Goal: Task Accomplishment & Management: Manage account settings

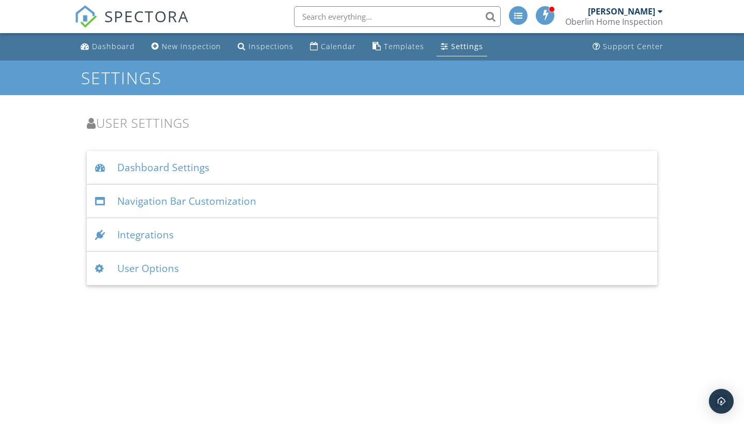
click at [266, 268] on div "User Options" at bounding box center [372, 269] width 571 height 34
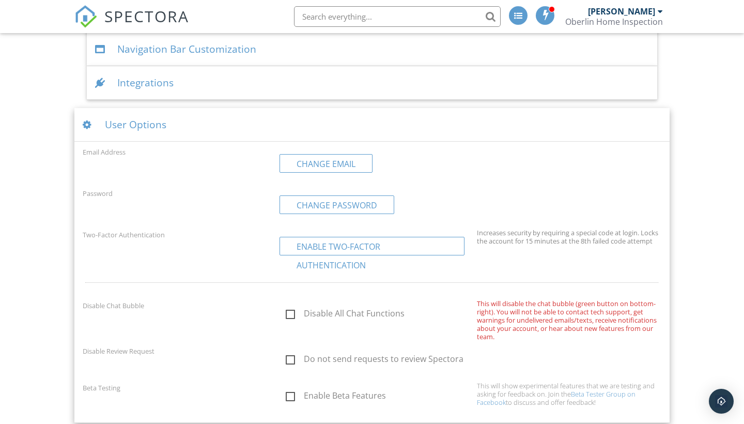
scroll to position [155, 0]
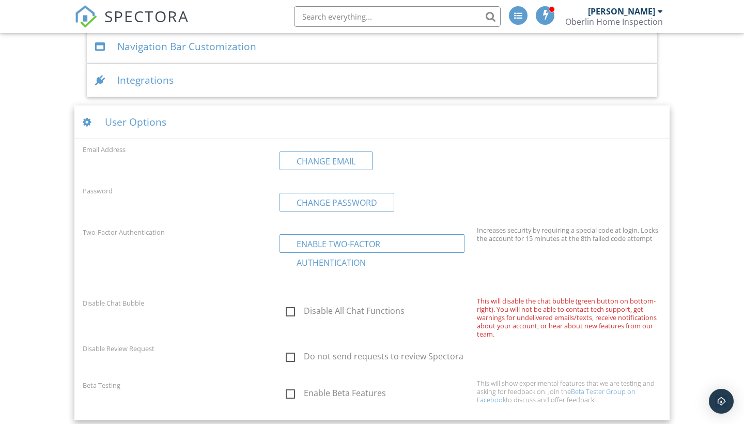
click at [282, 87] on div "Integrations" at bounding box center [372, 81] width 571 height 34
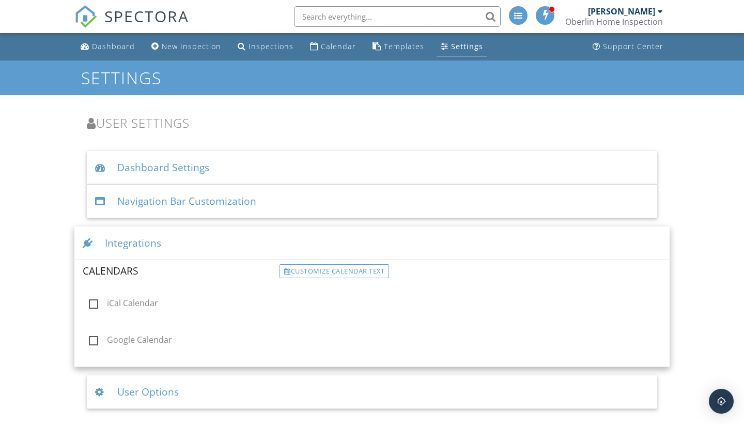
click at [227, 244] on div "Integrations" at bounding box center [372, 243] width 596 height 34
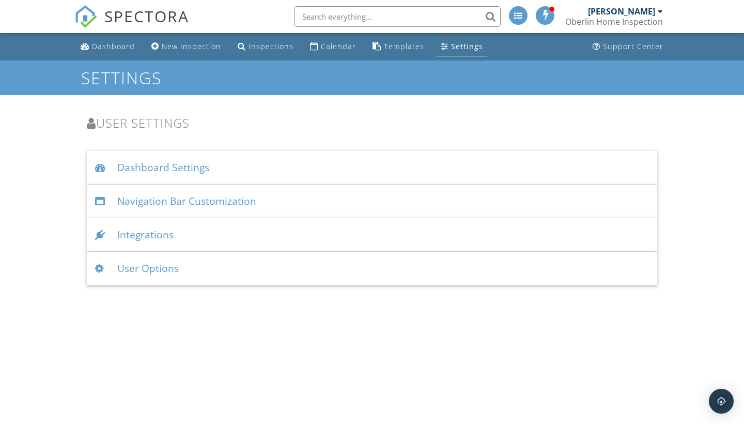
click at [470, 44] on div "Settings" at bounding box center [467, 46] width 32 height 10
click at [400, 52] on link "Templates" at bounding box center [399, 46] width 60 height 19
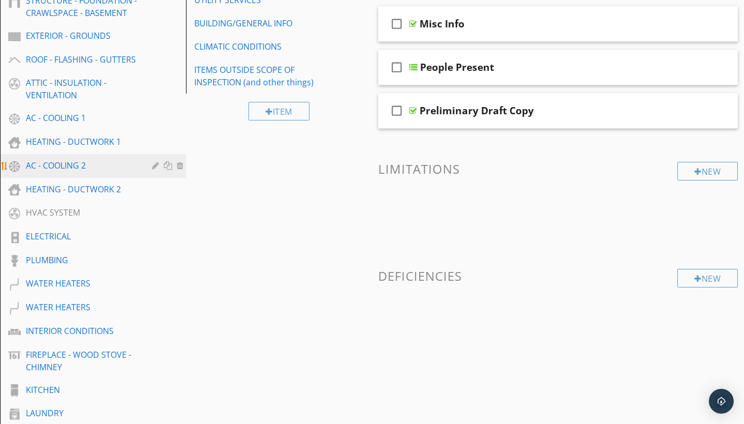
scroll to position [188, 0]
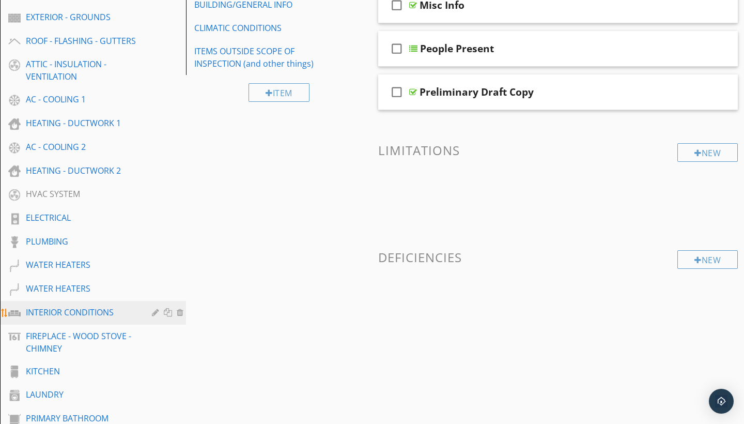
click at [87, 304] on link "INTERIOR CONDITIONS" at bounding box center [94, 313] width 183 height 24
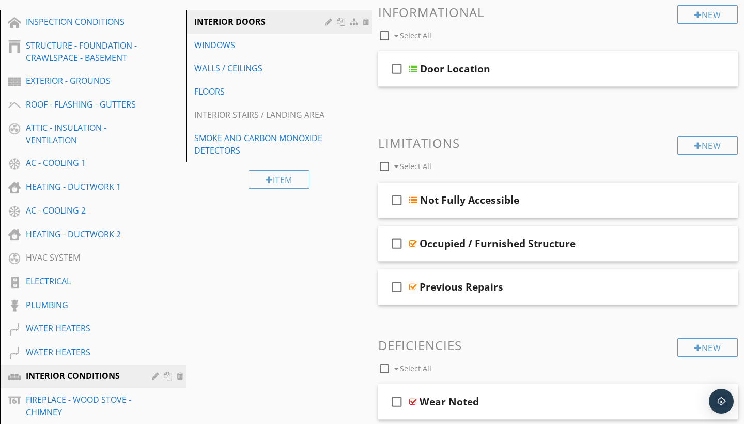
scroll to position [121, 0]
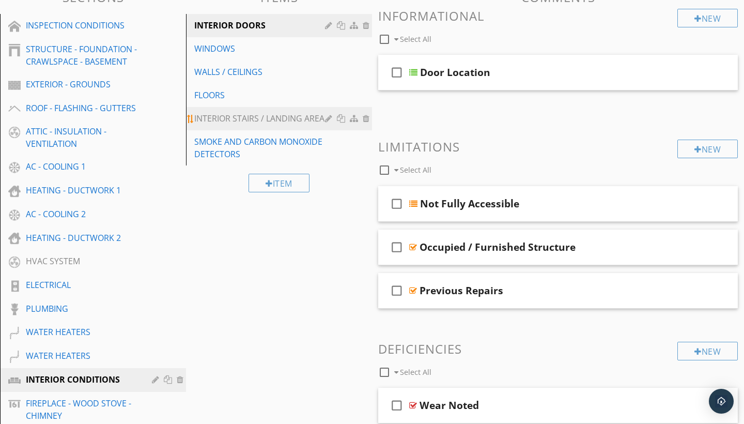
click at [274, 120] on div "INTERIOR STAIRS / LANDING AREA" at bounding box center [261, 118] width 134 height 12
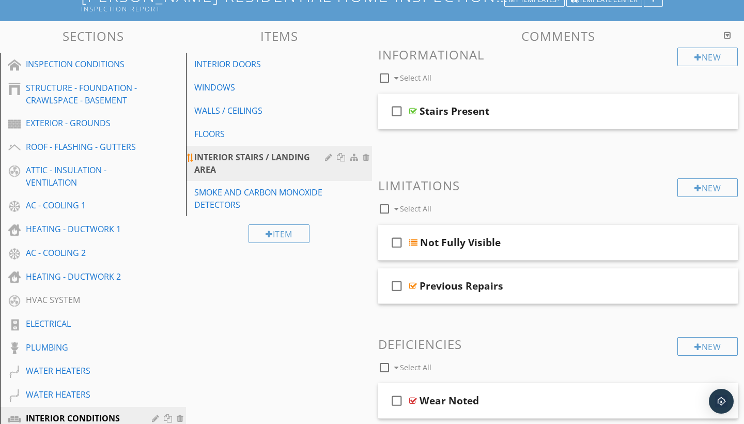
scroll to position [68, 0]
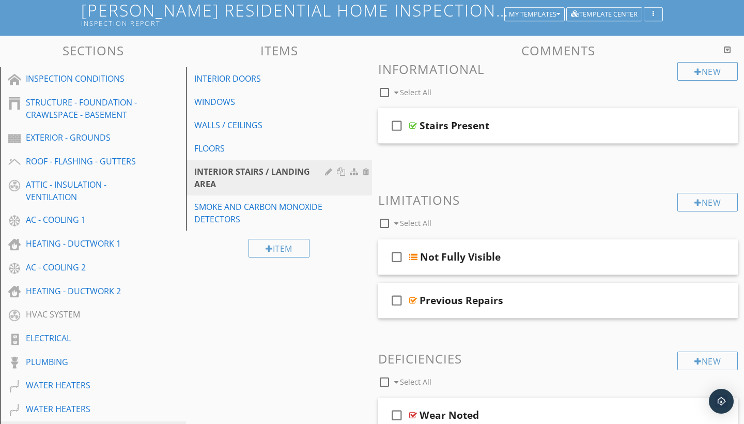
click at [310, 75] on div "INTERIOR DOORS" at bounding box center [261, 78] width 134 height 12
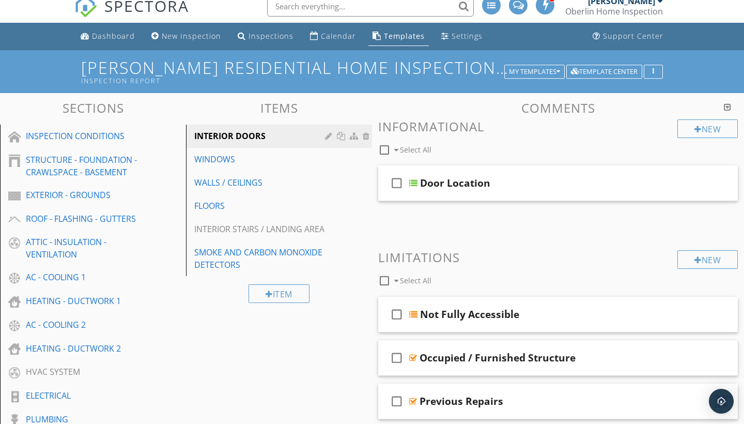
scroll to position [8, 0]
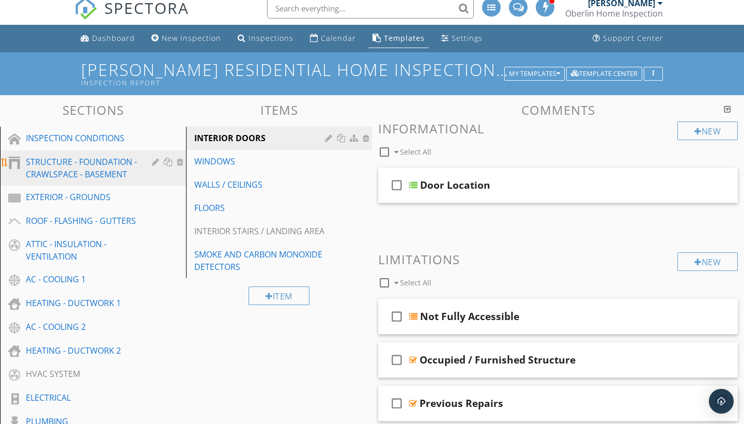
click at [128, 167] on div "STRUCTURE - FOUNDATION - CRAWLSPACE - BASEMENT" at bounding box center [81, 168] width 111 height 25
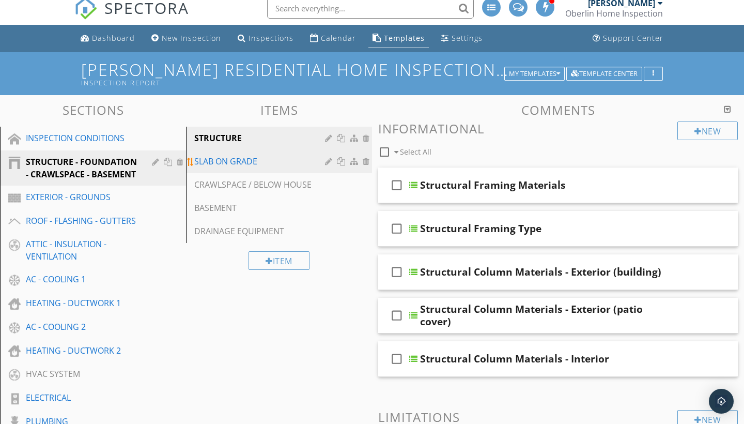
click at [273, 154] on link "SLAB ON GRADE" at bounding box center [280, 161] width 183 height 23
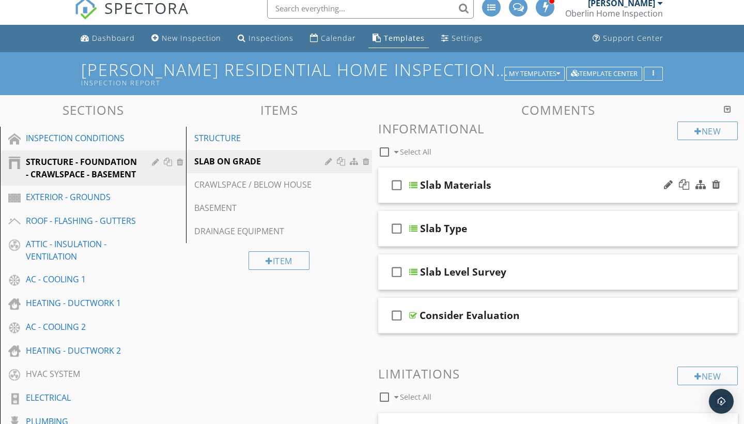
click at [429, 171] on div "check_box_outline_blank Slab Materials" at bounding box center [558, 185] width 360 height 36
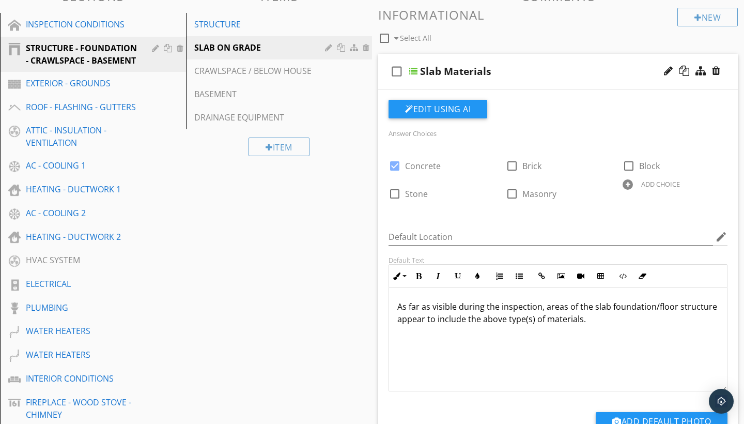
scroll to position [128, 0]
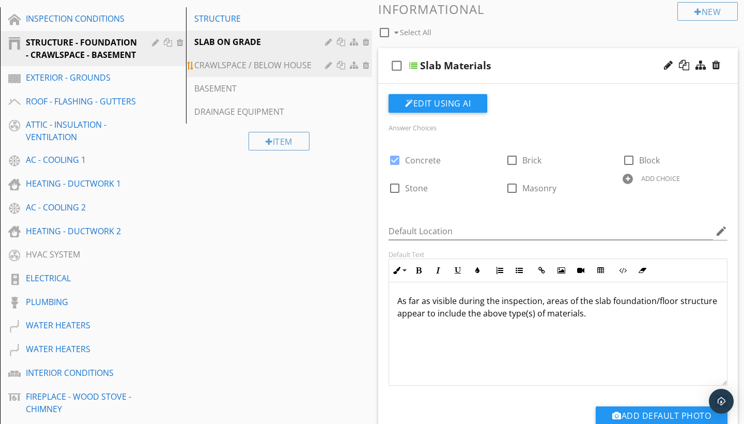
click at [301, 63] on div "CRAWLSPACE / BELOW HOUSE" at bounding box center [261, 65] width 134 height 12
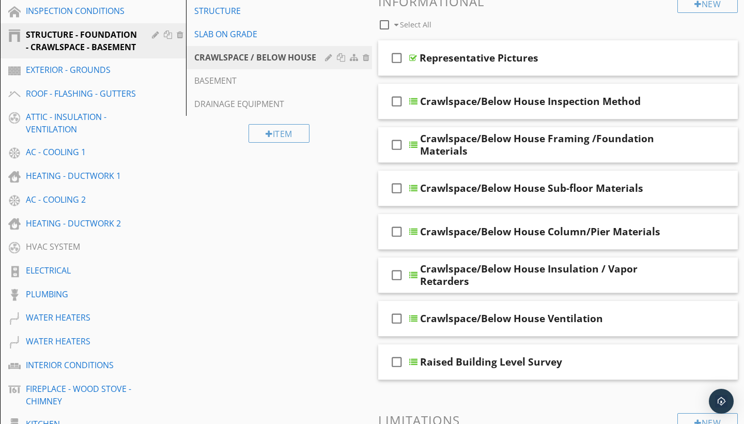
scroll to position [140, 0]
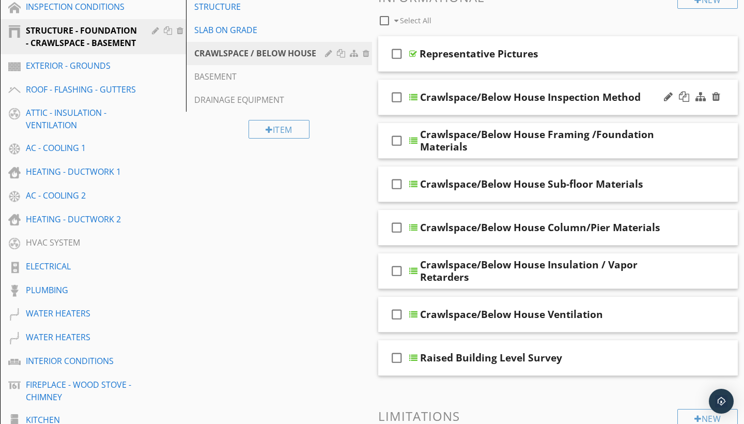
click at [464, 82] on div "check_box_outline_blank Crawlspace/Below House Inspection Method" at bounding box center [558, 98] width 360 height 36
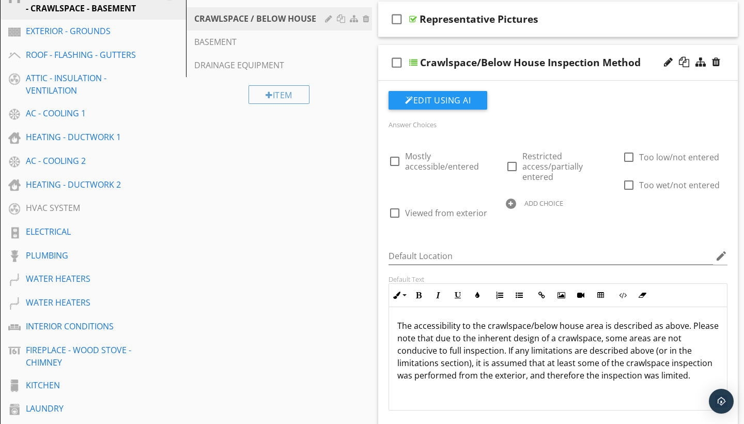
scroll to position [165, 0]
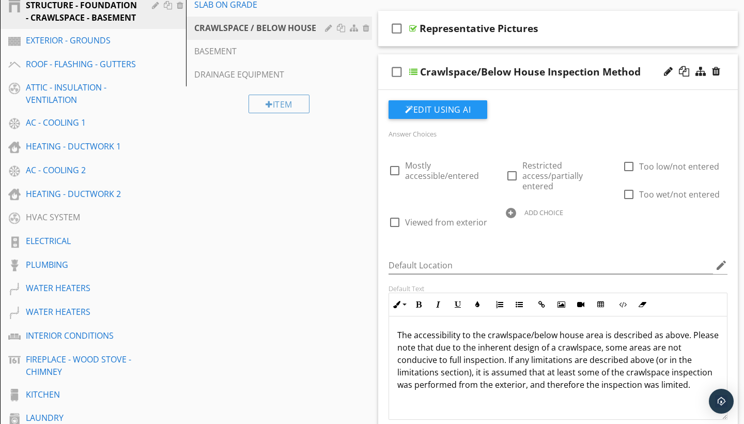
click at [430, 60] on div "check_box_outline_blank Crawlspace/Below House Inspection Method" at bounding box center [558, 72] width 360 height 36
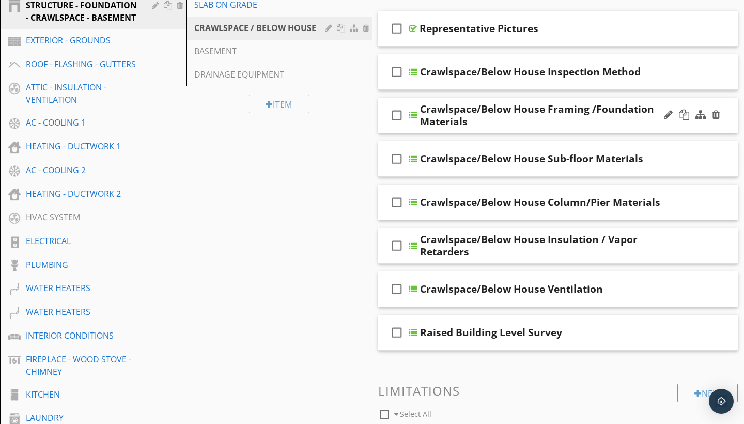
click at [427, 103] on div "Crawlspace/Below House Framing /Foundation Materials" at bounding box center [547, 115] width 254 height 25
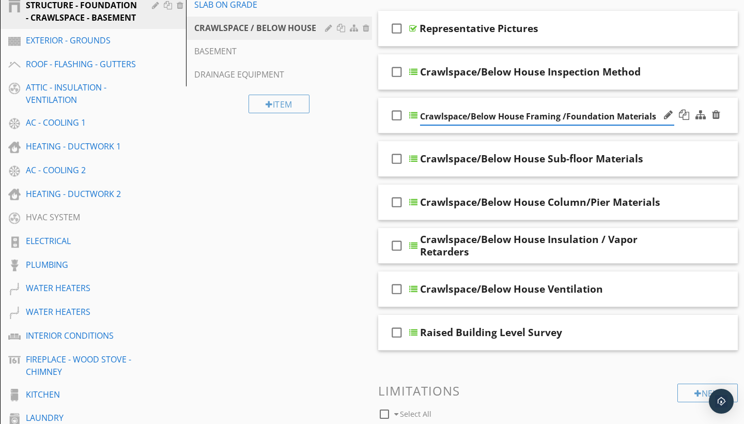
click at [417, 102] on div "check_box_outline_blank Crawlspace/Below House Framing /Foundation Materials" at bounding box center [558, 116] width 360 height 36
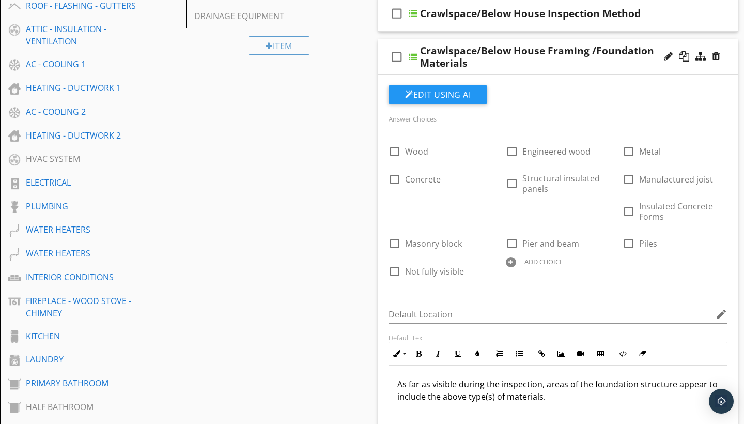
scroll to position [209, 0]
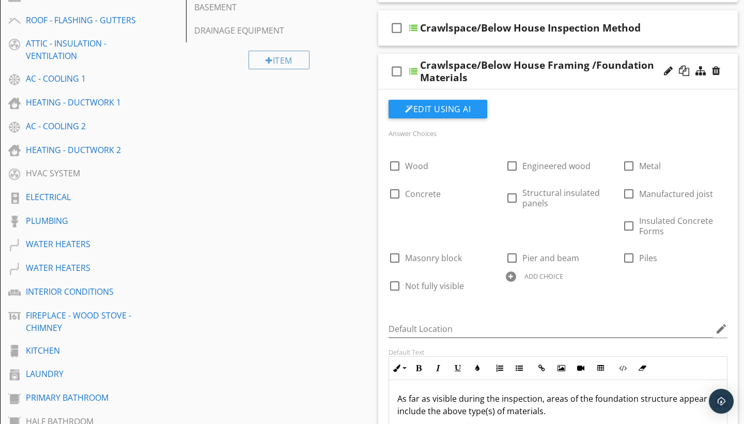
click at [415, 55] on div "check_box_outline_blank Crawlspace/Below House Framing /Foundation Materials" at bounding box center [558, 72] width 360 height 36
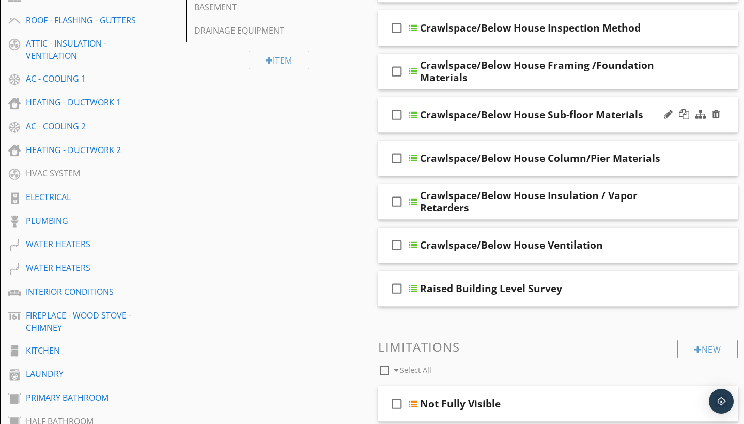
click at [422, 101] on div "check_box_outline_blank Crawlspace/Below House Sub-floor Materials" at bounding box center [558, 115] width 360 height 36
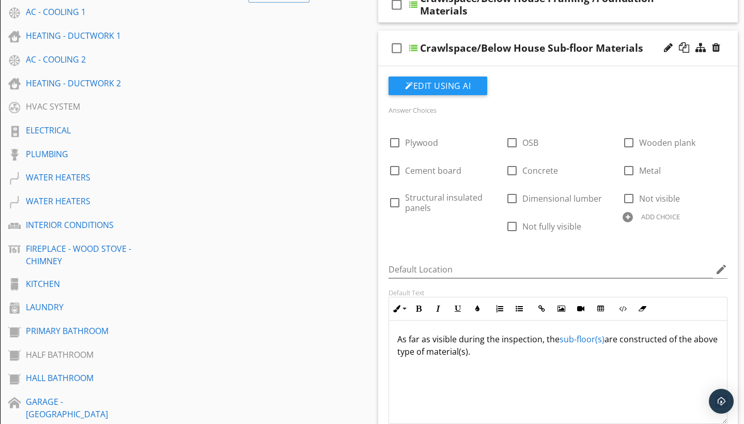
scroll to position [266, 0]
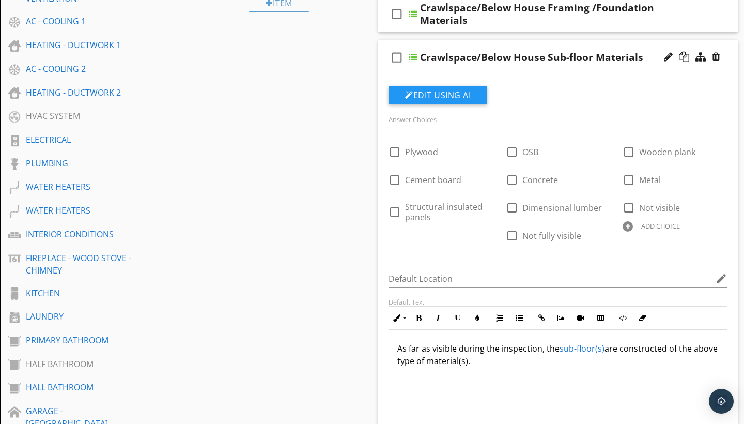
click at [462, 42] on div "check_box_outline_blank Crawlspace/Below House Sub-floor Materials" at bounding box center [558, 58] width 360 height 36
type textarea "<p>As far as visible during the inspection, the <a draggable="false" fr-origina…"
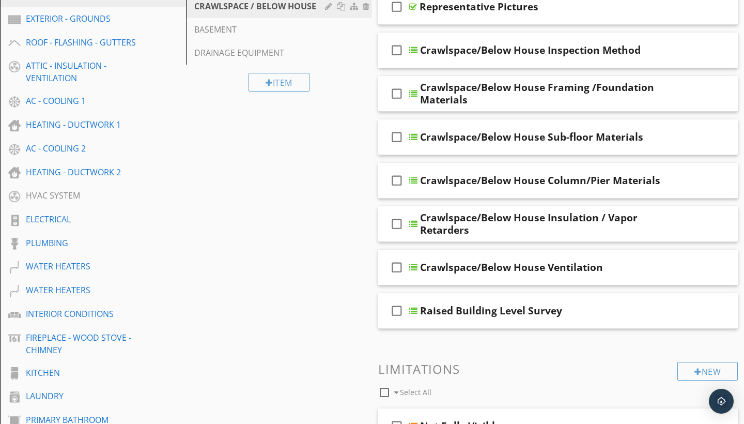
scroll to position [181, 0]
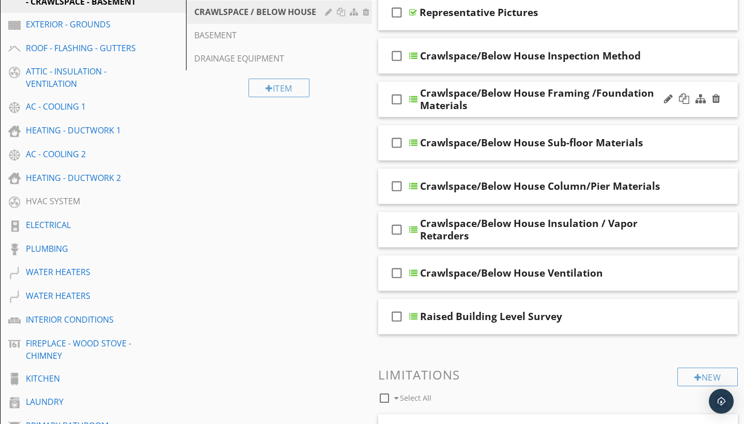
click at [405, 87] on div "check_box_outline_blank" at bounding box center [399, 99] width 21 height 25
click at [405, 86] on div "check_box Crawlspace/Below House Framing /Foundation Materials" at bounding box center [558, 100] width 360 height 36
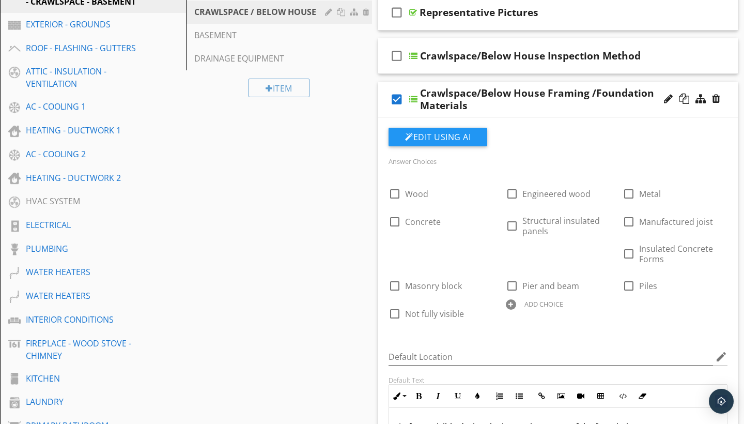
click at [398, 97] on icon "check_box" at bounding box center [397, 99] width 17 height 25
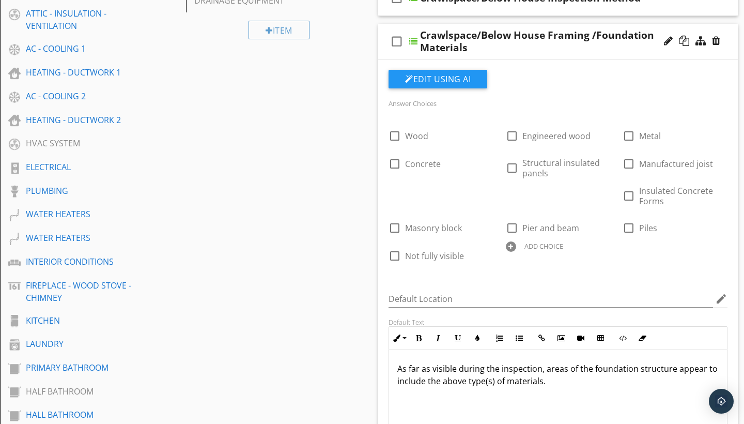
scroll to position [238, 0]
click at [413, 26] on div "check_box_outline_blank Crawlspace/Below House Framing /Foundation Materials" at bounding box center [558, 42] width 360 height 36
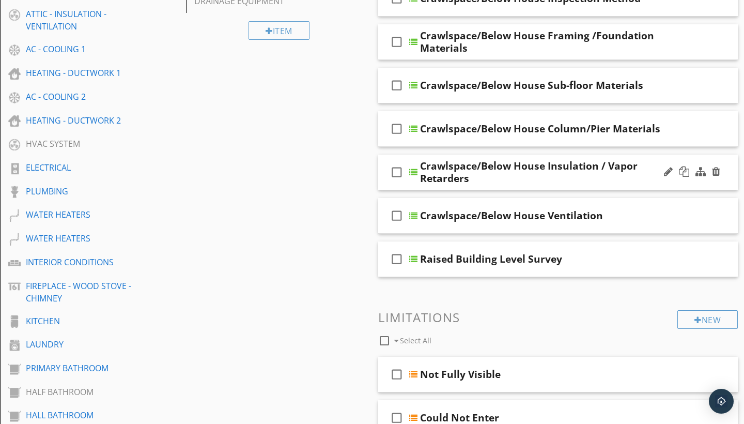
click at [410, 161] on div "check_box_outline_blank Crawlspace/Below House Insulation / Vapor Retarders" at bounding box center [558, 173] width 360 height 36
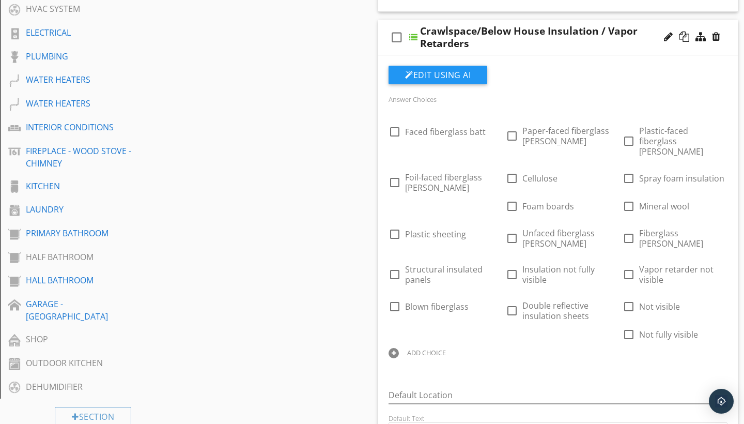
scroll to position [373, 0]
click at [412, 25] on div "check_box_outline_blank Crawlspace/Below House Insulation / Vapor Retarders" at bounding box center [558, 38] width 360 height 36
type textarea "<p>As far as visible during the inspection, the crawlspace/below house area&nbs…"
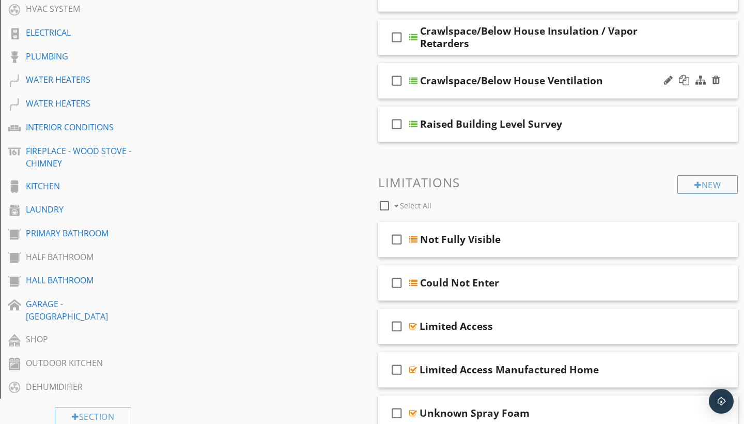
click at [413, 66] on div "check_box_outline_blank Crawlspace/Below House Ventilation" at bounding box center [558, 81] width 360 height 36
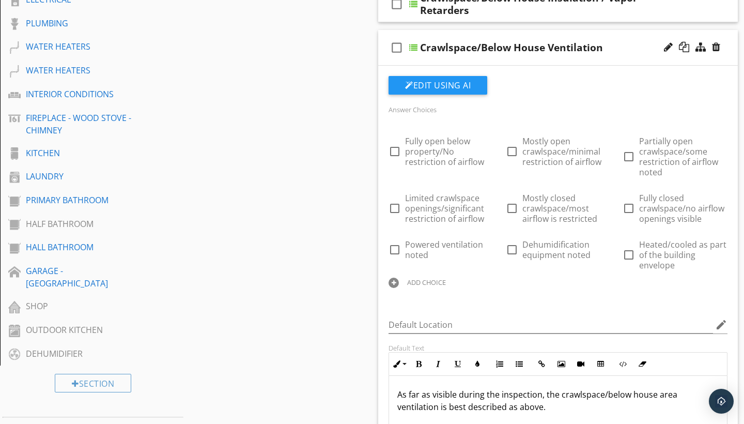
scroll to position [397, 0]
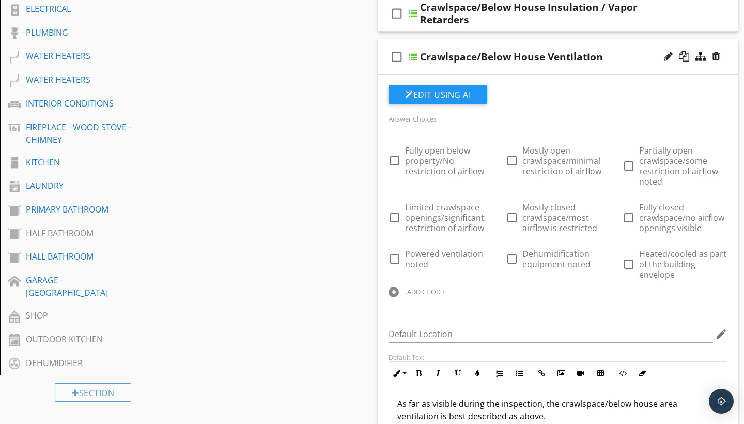
click at [420, 44] on div "check_box_outline_blank Crawlspace/Below House Ventilation" at bounding box center [558, 57] width 360 height 36
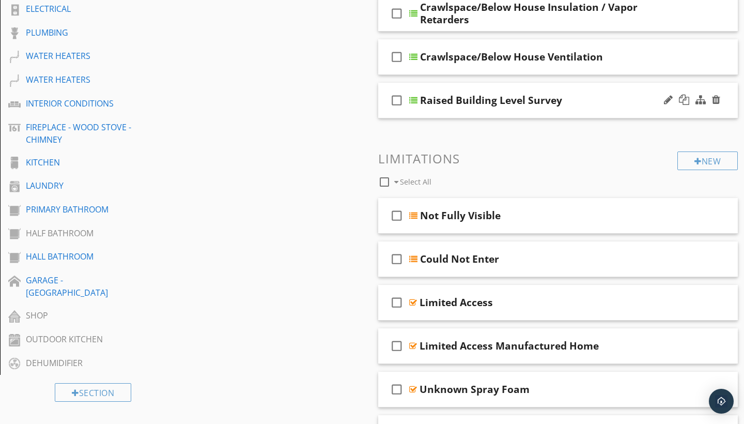
click at [420, 112] on div "check_box_outline_blank Raised Building Level Survey" at bounding box center [558, 101] width 360 height 36
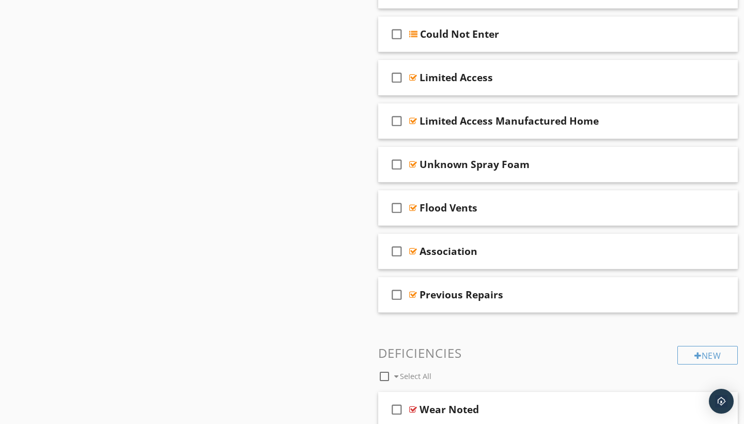
scroll to position [1039, 0]
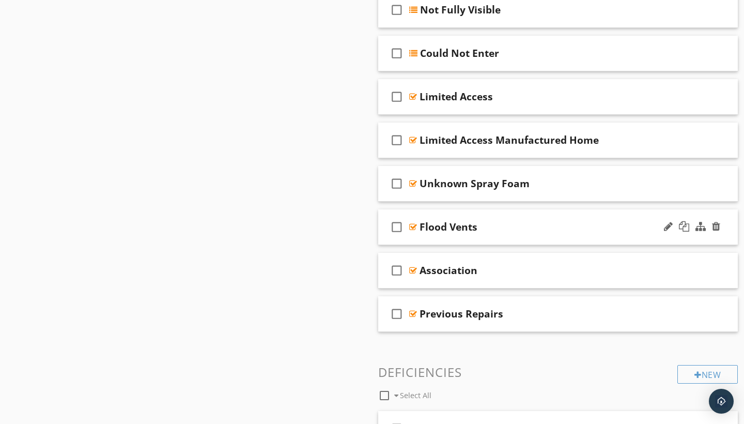
click at [431, 212] on div "check_box_outline_blank Flood Vents" at bounding box center [558, 227] width 360 height 36
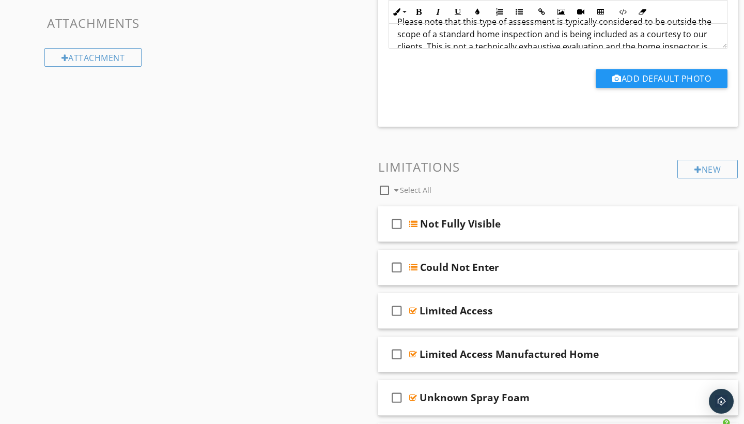
scroll to position [816, 0]
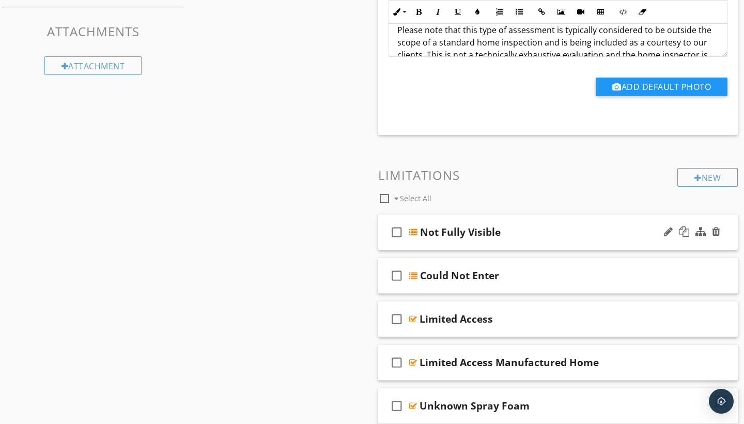
click at [440, 217] on div "check_box_outline_blank Not Fully Visible" at bounding box center [558, 233] width 360 height 36
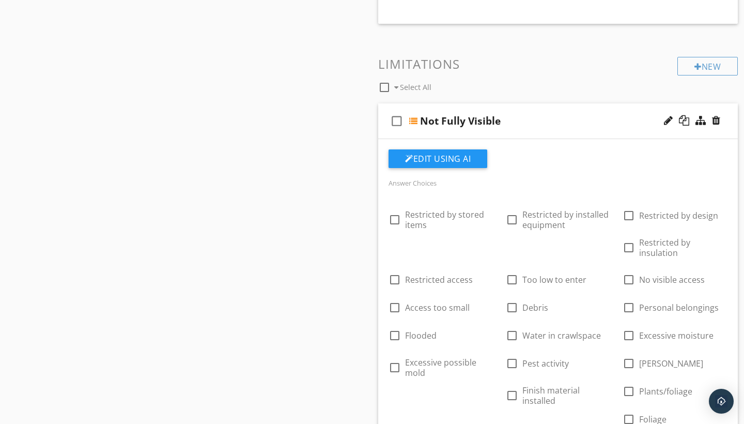
scroll to position [930, 0]
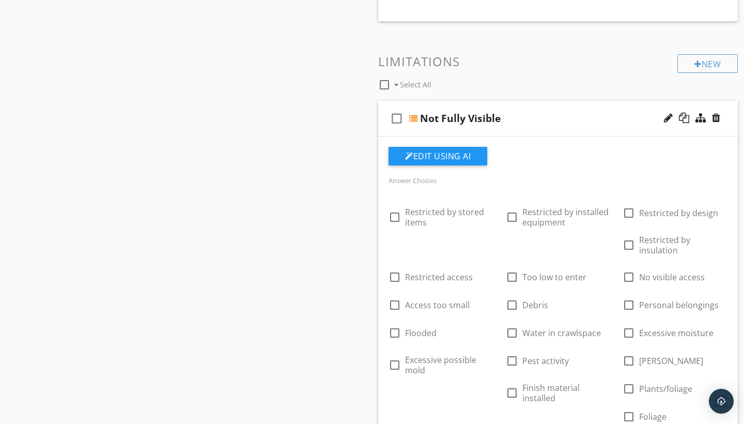
click at [453, 104] on div "check_box_outline_blank Not Fully Visible" at bounding box center [558, 119] width 360 height 36
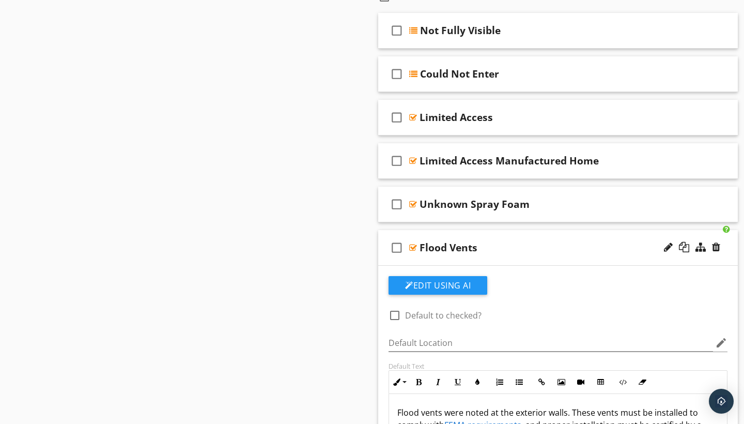
scroll to position [1027, 0]
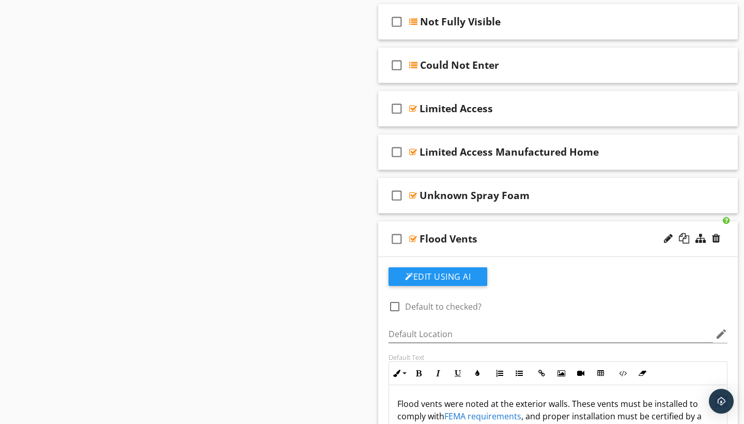
click at [427, 222] on div "check_box_outline_blank Flood Vents" at bounding box center [558, 239] width 360 height 36
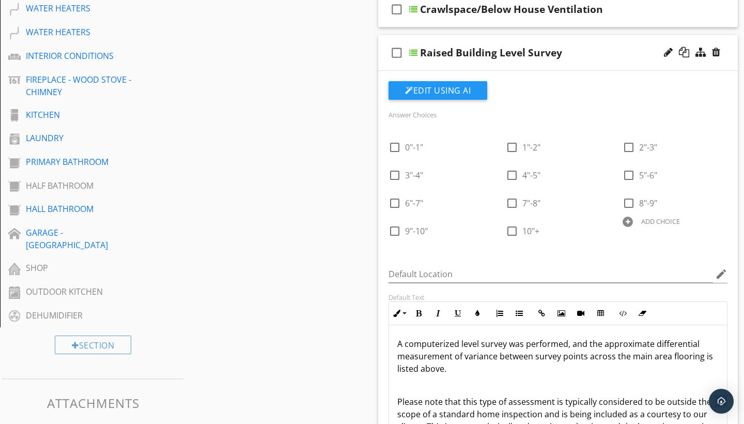
scroll to position [440, 0]
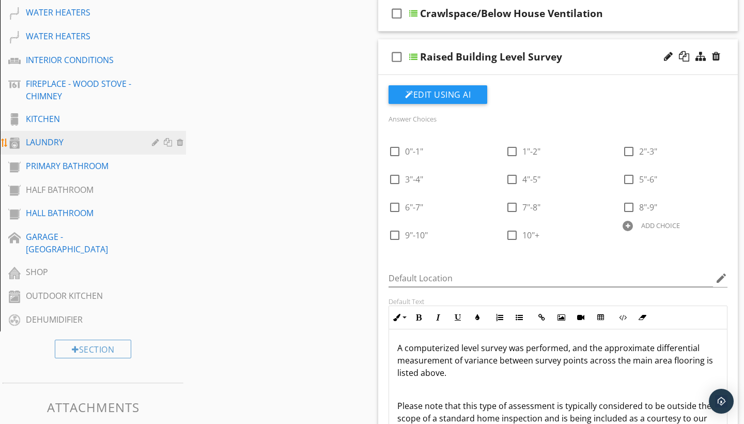
click at [94, 148] on div "LAUNDRY" at bounding box center [81, 142] width 111 height 12
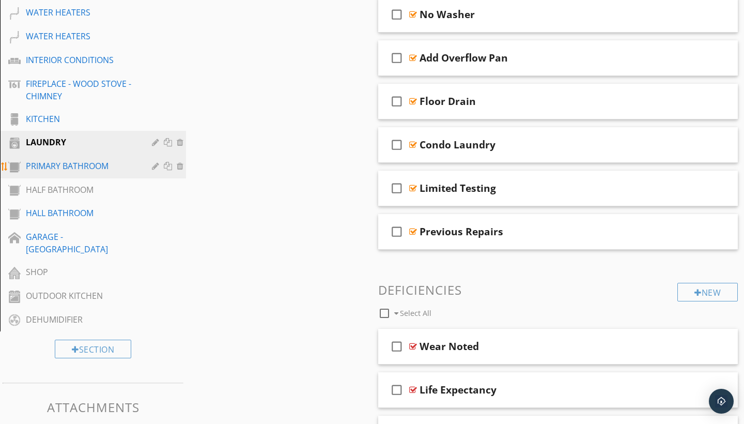
click at [96, 160] on div "PRIMARY BATHROOM" at bounding box center [81, 166] width 111 height 12
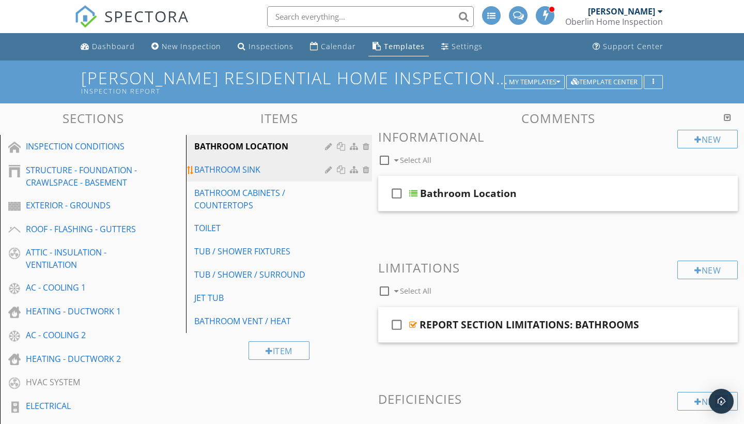
scroll to position [0, 0]
click at [407, 179] on div "check_box_outline_blank Bathroom Location" at bounding box center [558, 194] width 360 height 36
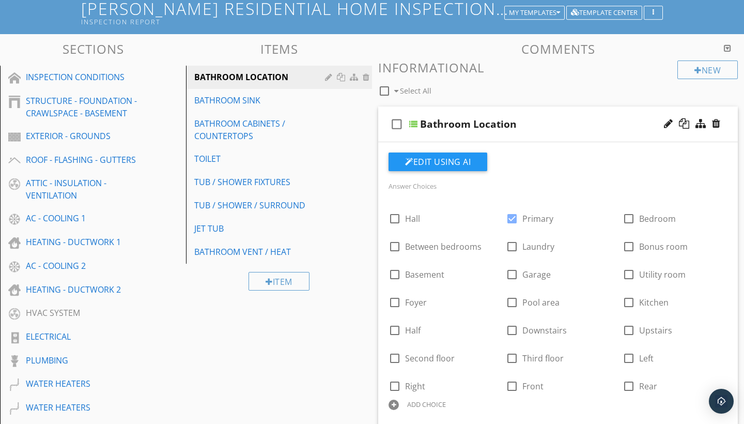
scroll to position [71, 0]
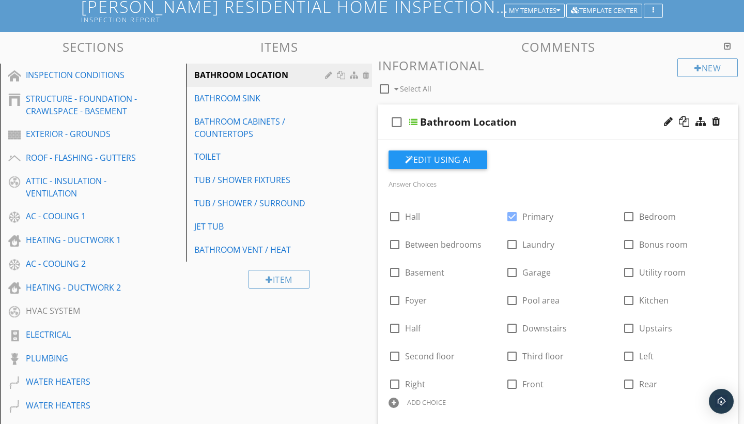
click at [416, 106] on div "check_box_outline_blank Bathroom Location" at bounding box center [558, 122] width 360 height 36
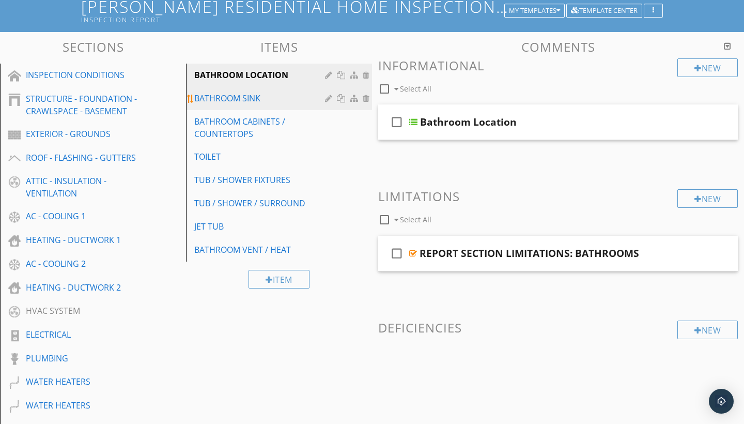
click at [304, 101] on div "BATHROOM SINK" at bounding box center [261, 98] width 134 height 12
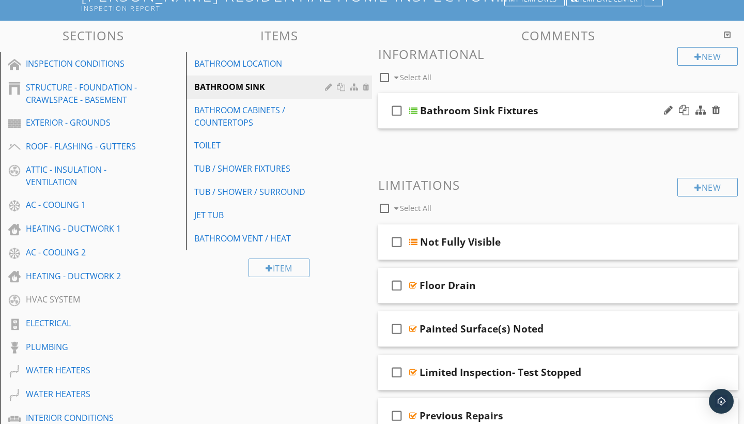
scroll to position [84, 0]
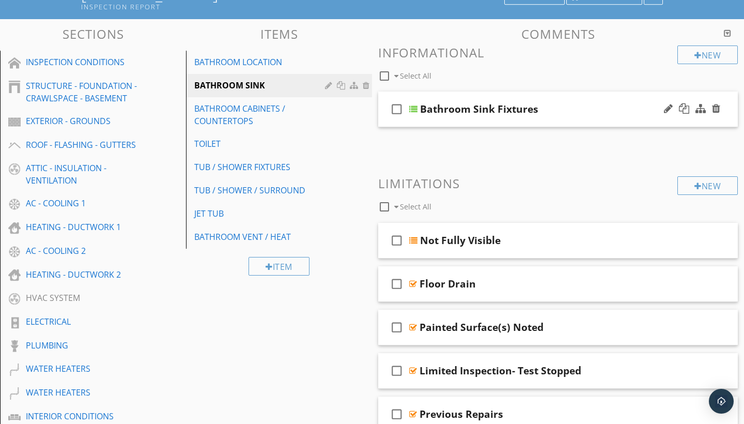
click at [413, 121] on div "check_box_outline_blank Bathroom Sink Fixtures" at bounding box center [558, 109] width 360 height 36
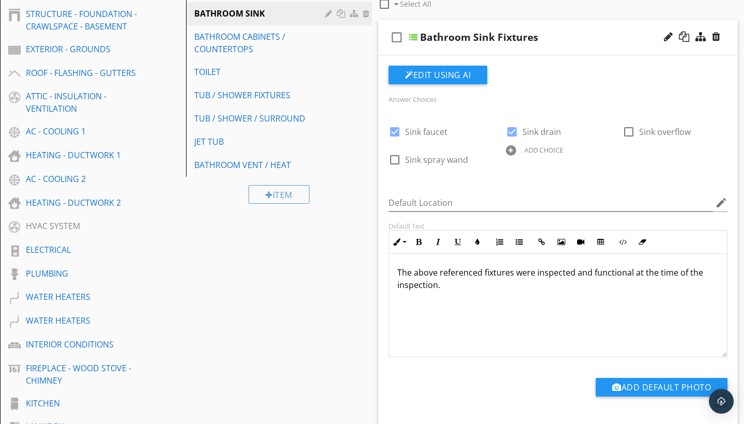
scroll to position [157, 0]
